Goal: Information Seeking & Learning: Learn about a topic

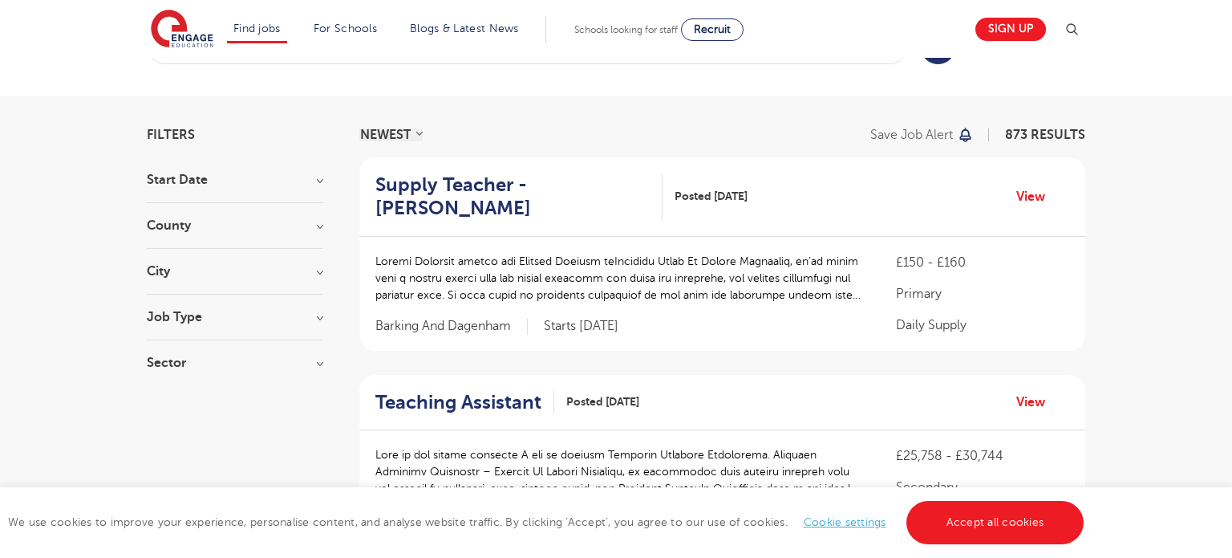
scroll to position [66, 0]
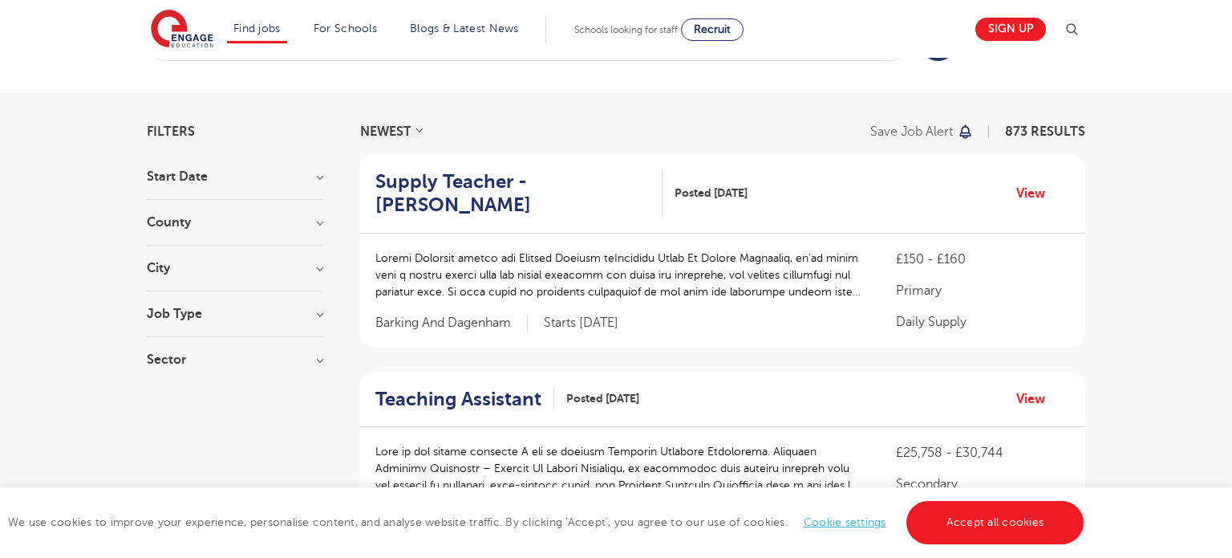
click at [410, 326] on span "Barking And Dagenham" at bounding box center [452, 323] width 152 height 17
click at [188, 268] on h3 "City" at bounding box center [235, 268] width 177 height 13
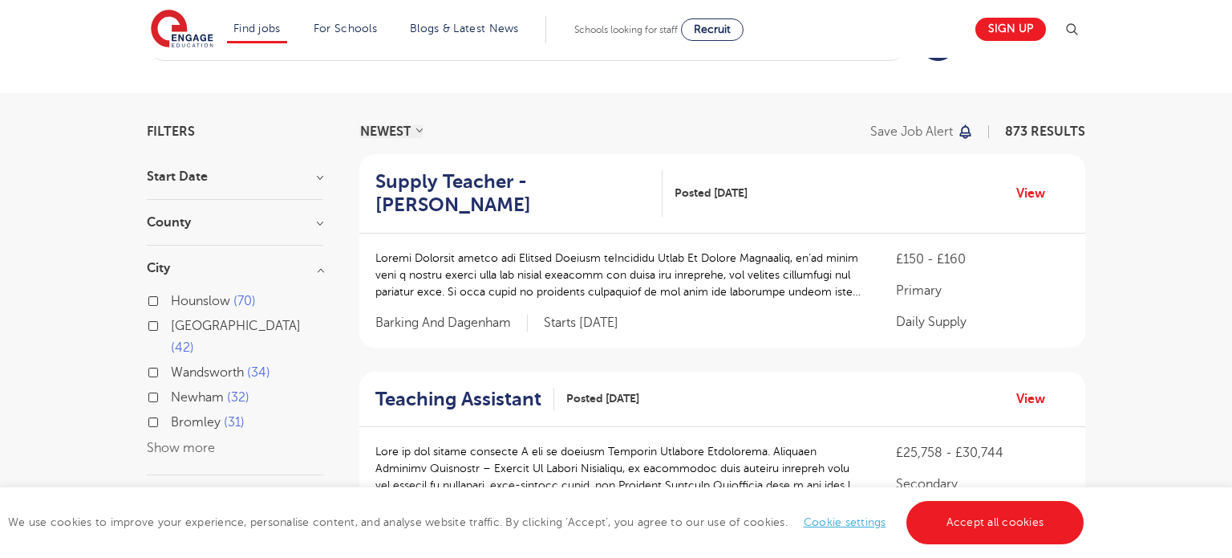
click at [176, 441] on button "Show more" at bounding box center [181, 448] width 68 height 14
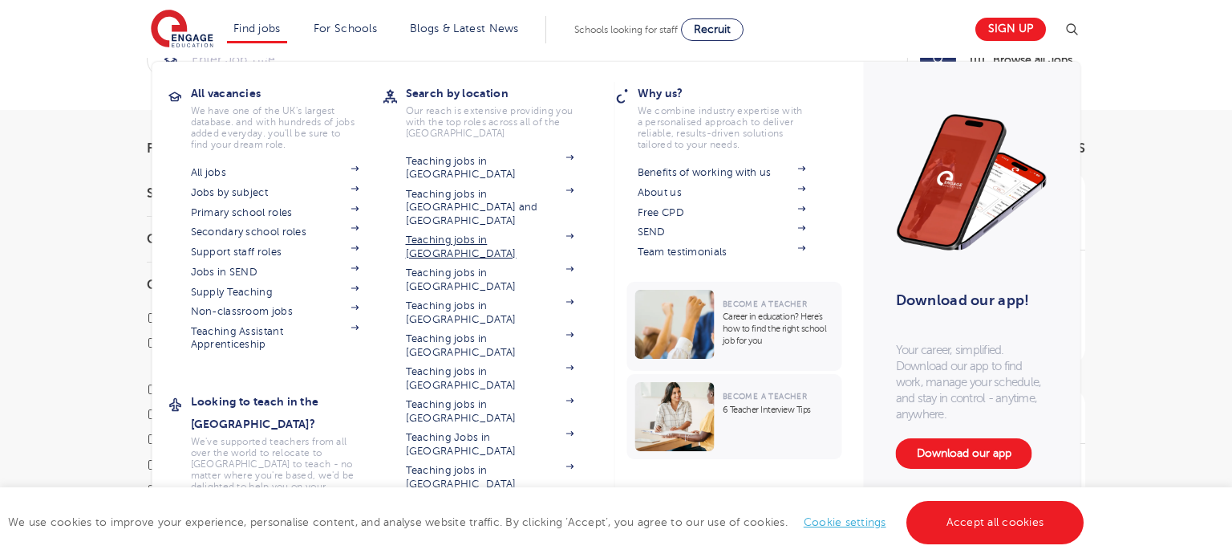
scroll to position [70, 0]
click at [506, 497] on link "Teaching jobs in [GEOGRAPHIC_DATA]" at bounding box center [490, 510] width 168 height 26
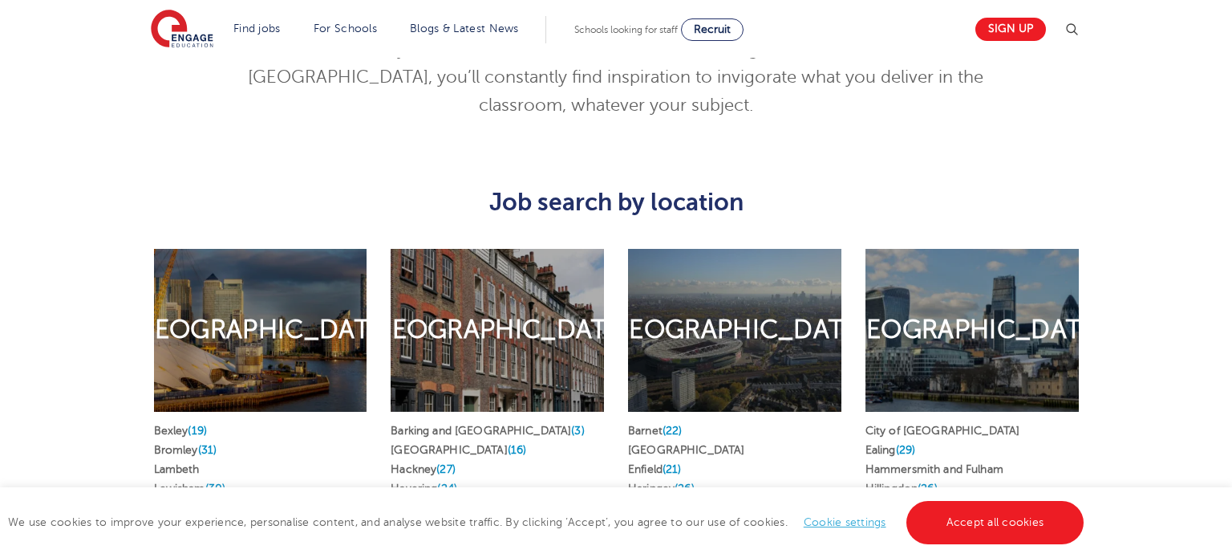
scroll to position [812, 0]
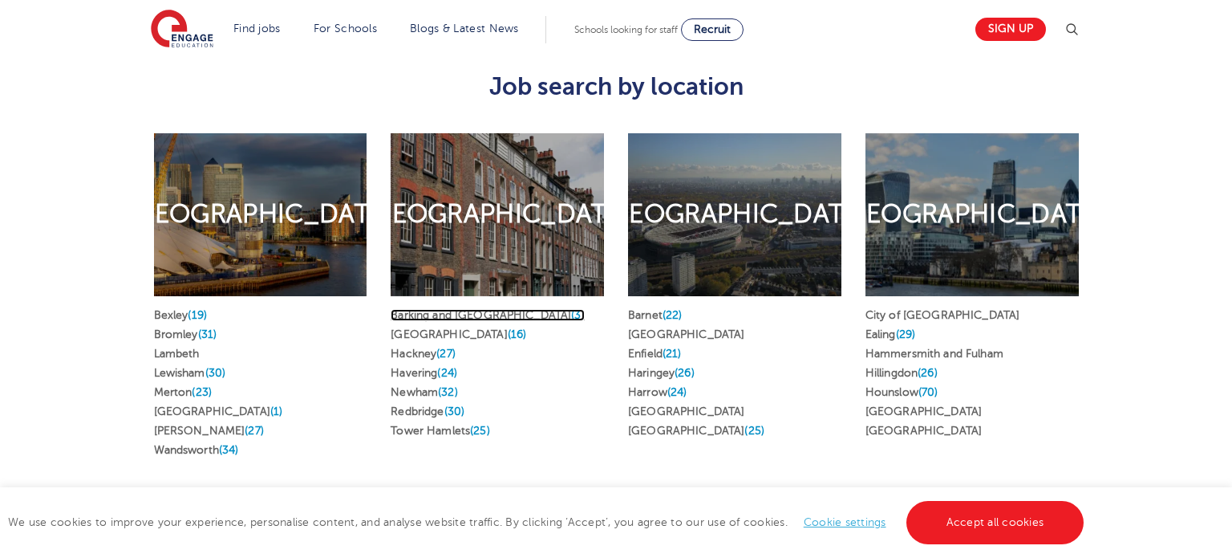
click at [510, 309] on link "Barking and Dagenham (3)" at bounding box center [488, 315] width 194 height 12
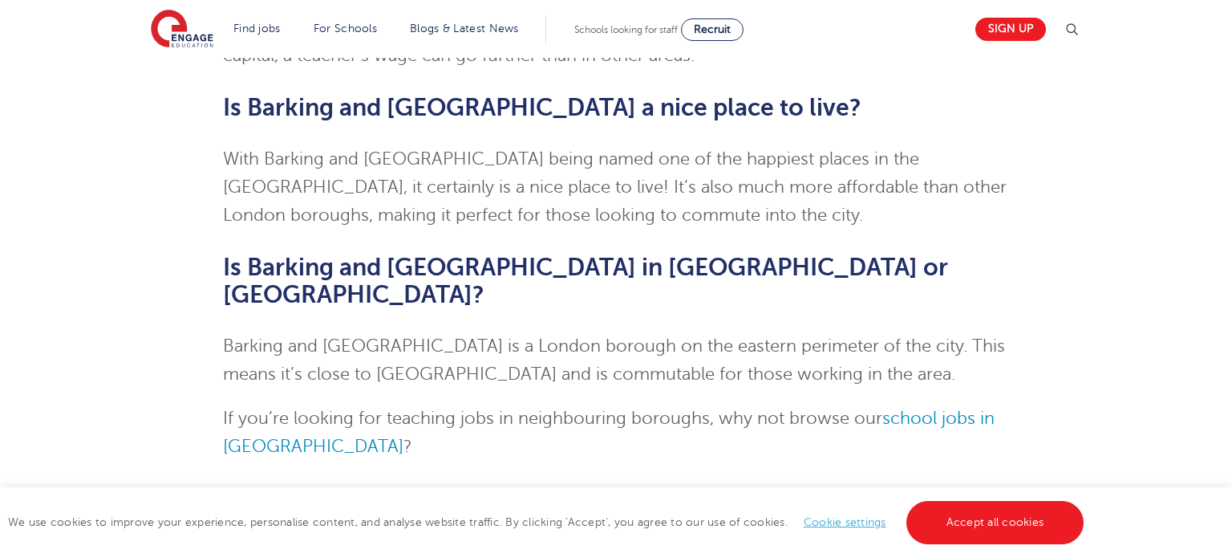
scroll to position [3226, 0]
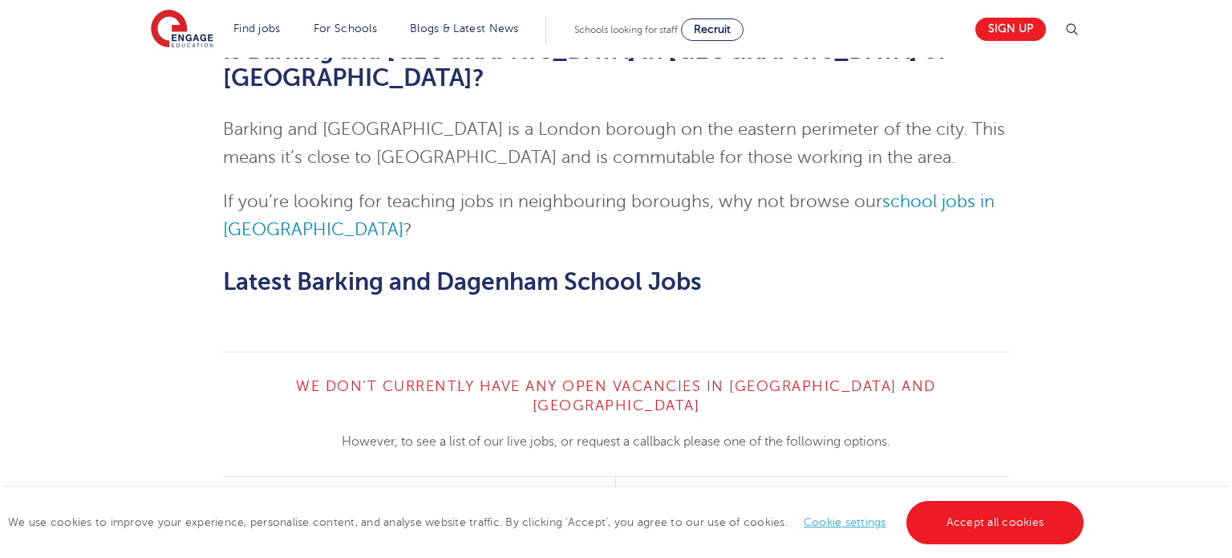
drag, startPoint x: 470, startPoint y: 79, endPoint x: 1097, endPoint y: 154, distance: 631.1
click at [1097, 351] on div "We don’t currently have any open vacancies in Barking and Dagenham However, to …" at bounding box center [616, 453] width 973 height 205
drag, startPoint x: 778, startPoint y: 114, endPoint x: 1002, endPoint y: 133, distance: 224.7
click at [1002, 351] on div "We don’t currently have any open vacancies in Barking and Dagenham However, to …" at bounding box center [616, 453] width 787 height 205
click at [1002, 431] on p "However, to see a list of our live jobs, or request a callback please one of th…" at bounding box center [616, 441] width 787 height 21
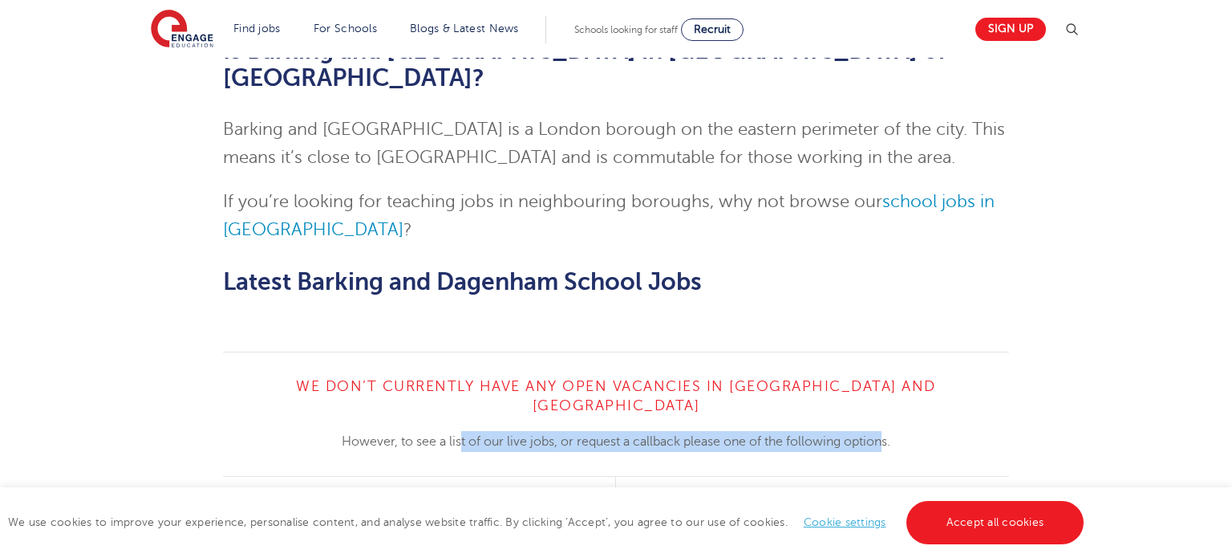
drag, startPoint x: 714, startPoint y: 111, endPoint x: 903, endPoint y: 120, distance: 189.6
click at [903, 351] on div "We don’t currently have any open vacancies in Barking and Dagenham However, to …" at bounding box center [616, 453] width 787 height 205
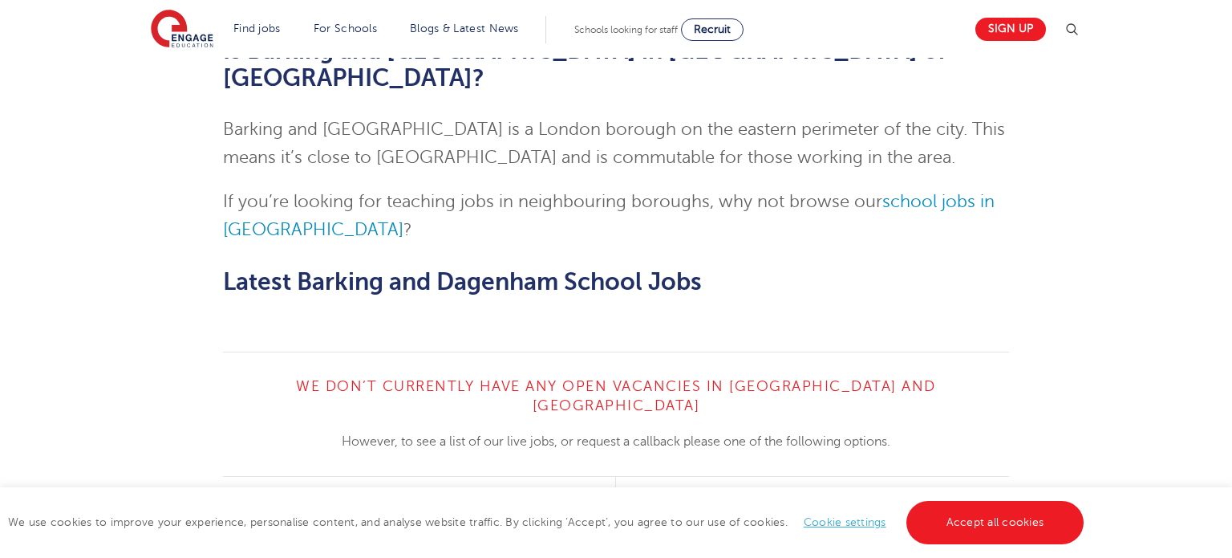
click at [457, 501] on link "View All Vacancies" at bounding box center [411, 516] width 201 height 30
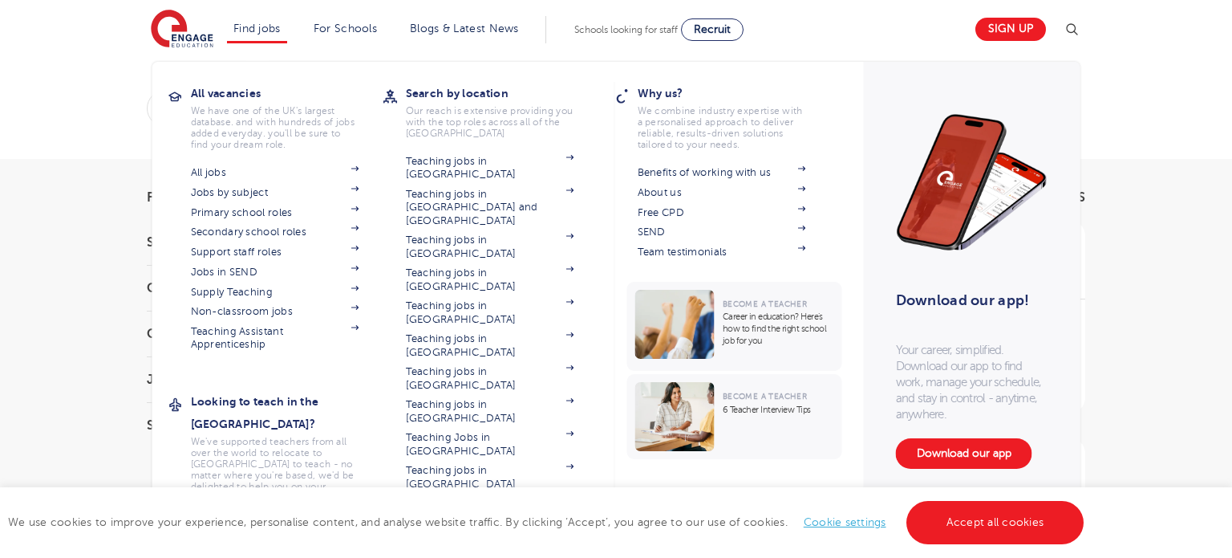
click at [511, 497] on link "Teaching jobs in [GEOGRAPHIC_DATA]" at bounding box center [490, 510] width 168 height 26
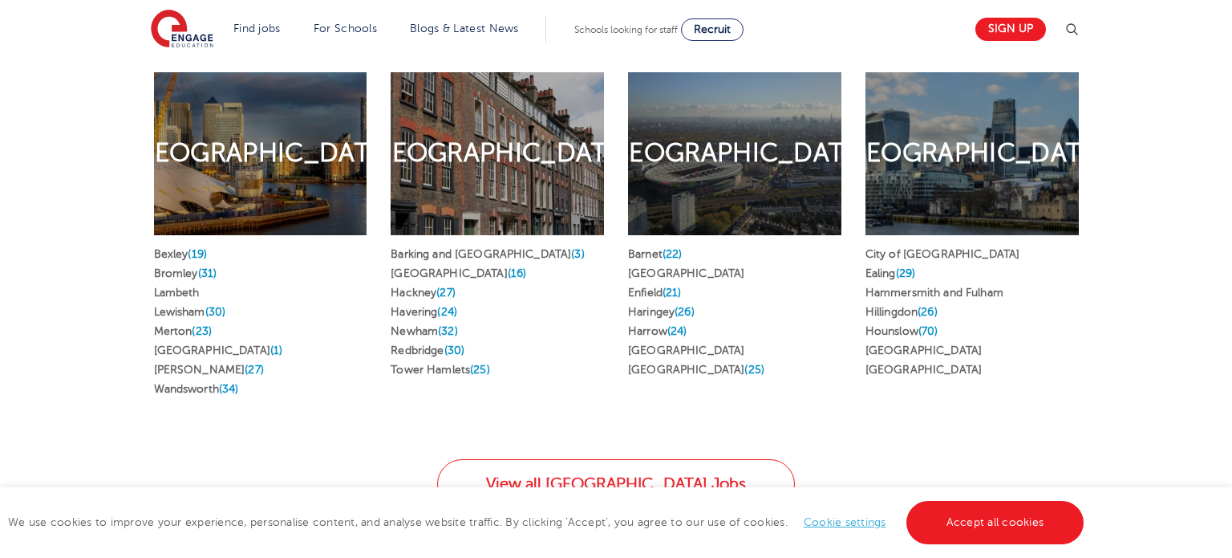
scroll to position [887, 0]
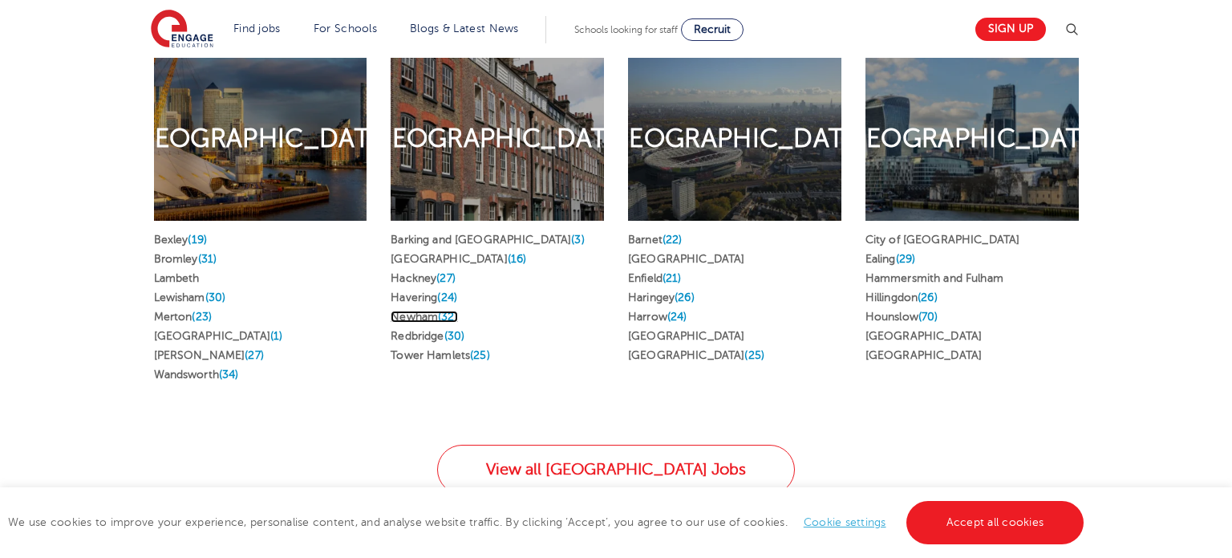
click at [409, 311] on link "Newham (32)" at bounding box center [424, 317] width 67 height 12
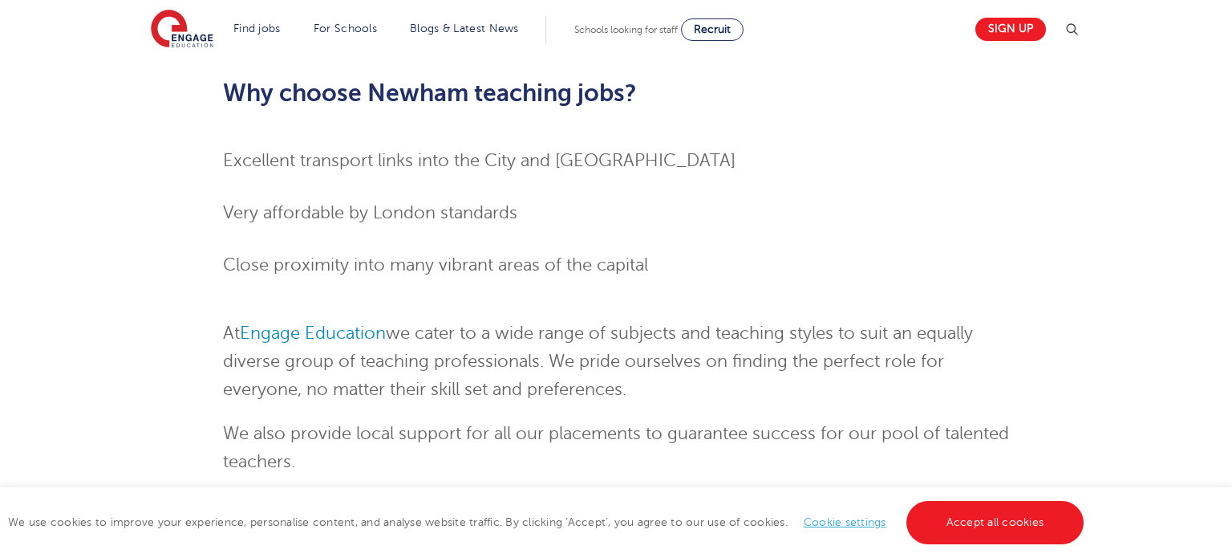
scroll to position [1429, 0]
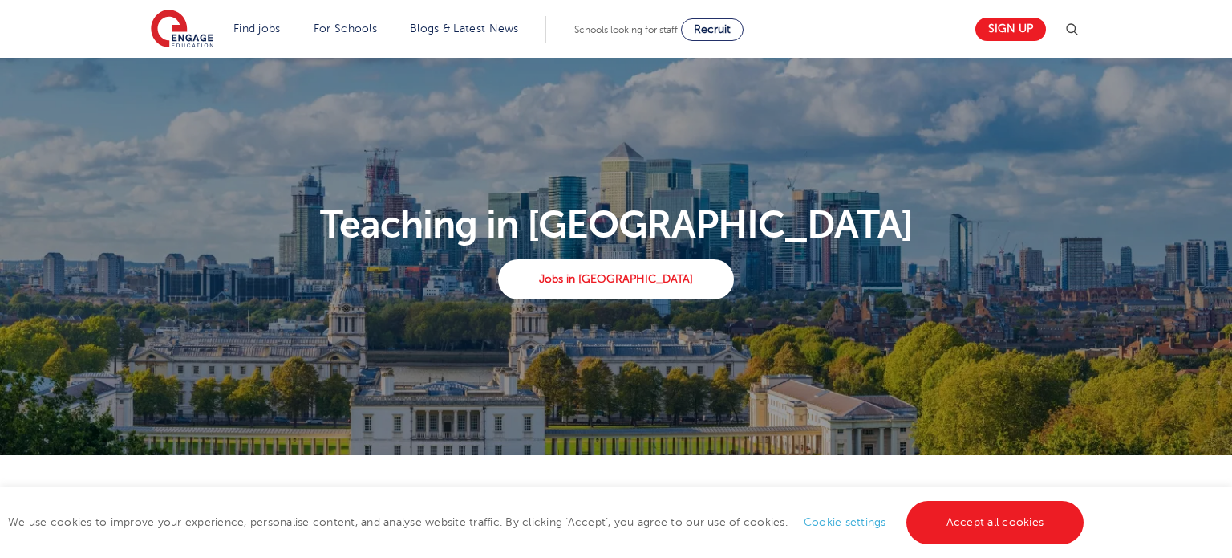
scroll to position [887, 0]
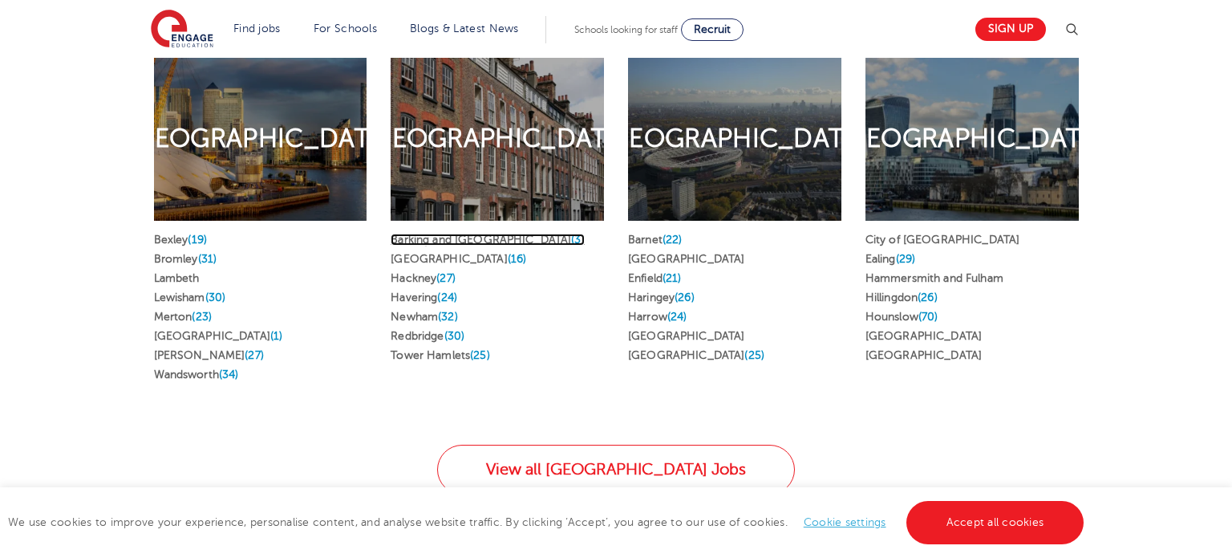
click at [508, 233] on link "Barking and Dagenham (3)" at bounding box center [488, 239] width 194 height 12
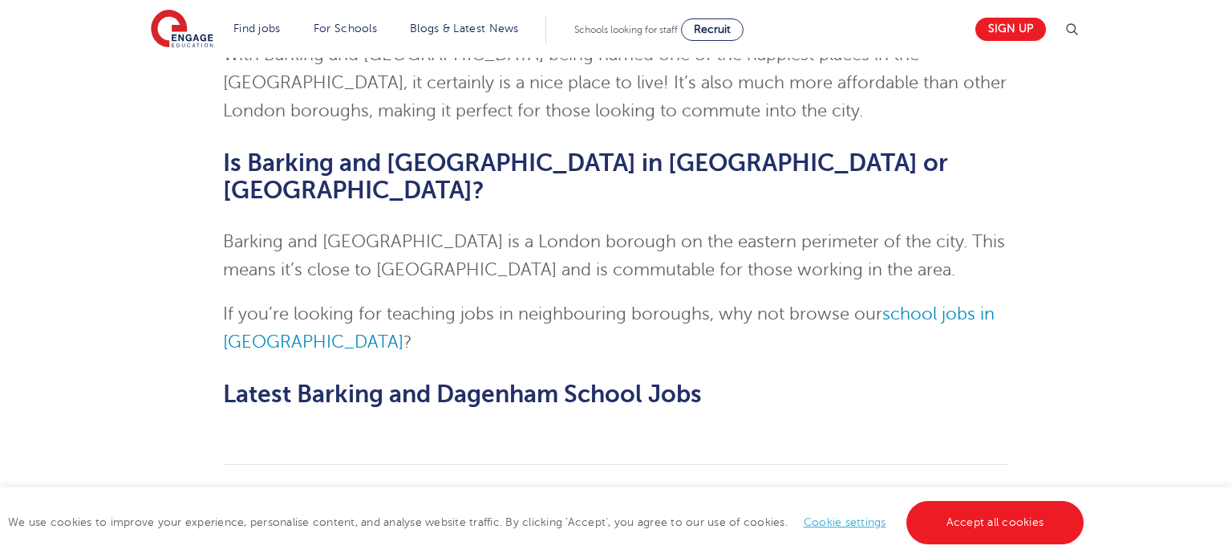
scroll to position [3107, 0]
